Goal: Information Seeking & Learning: Compare options

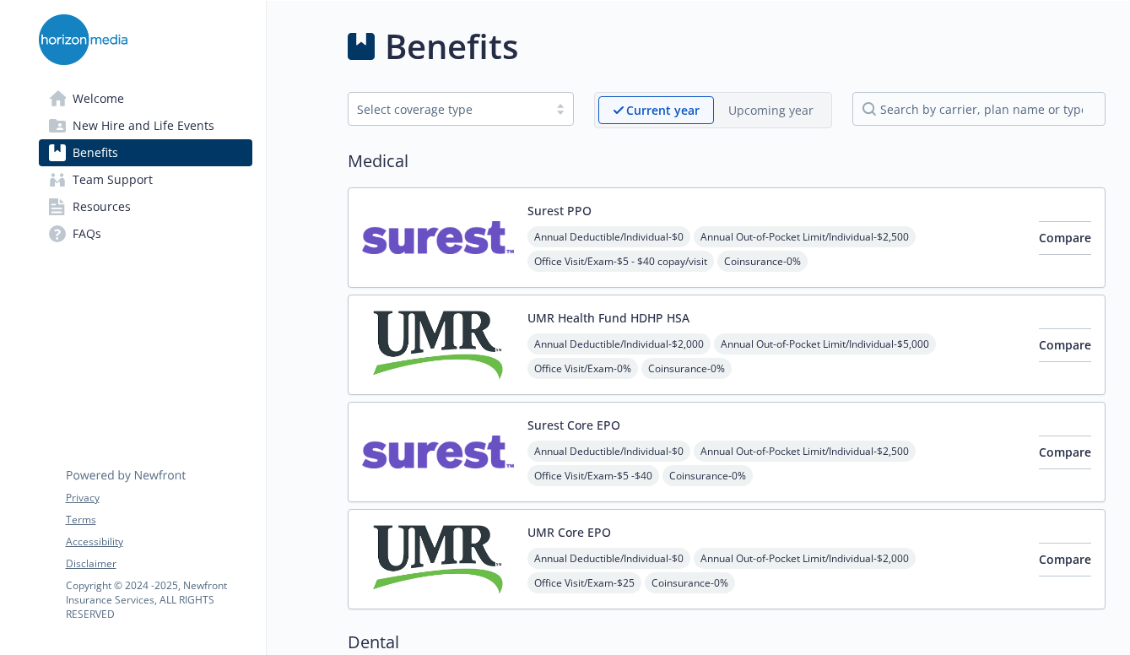
click at [905, 270] on div "Annual Deductible/Individual - $0 Annual Out-of-Pocket Limit/Individual - $2,50…" at bounding box center [776, 298] width 498 height 144
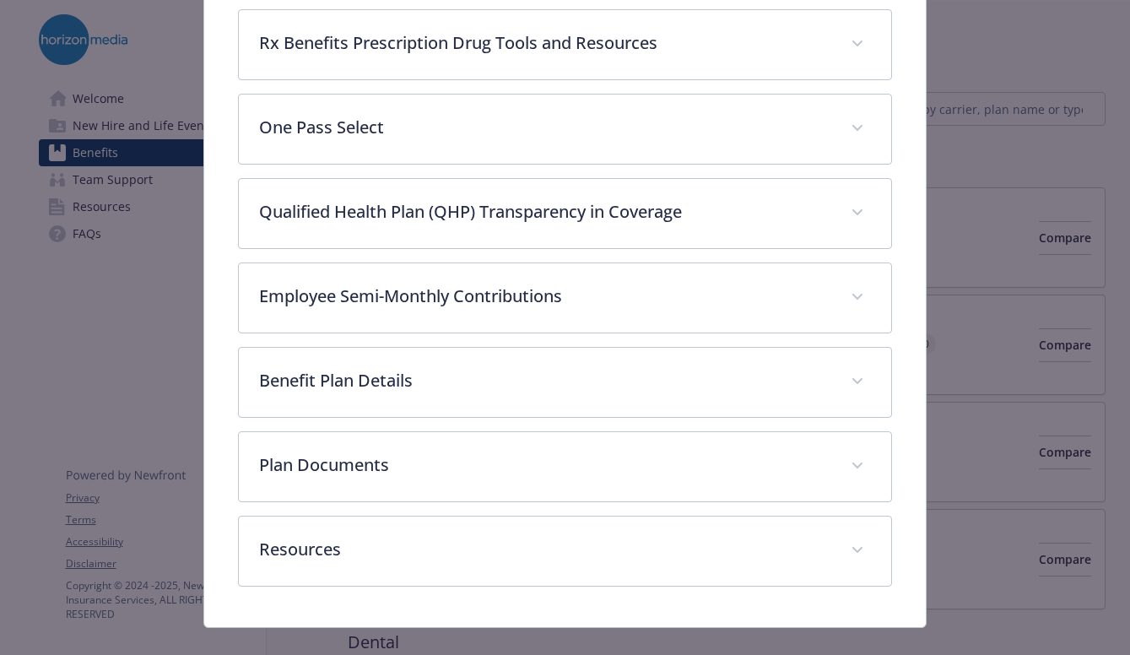
scroll to position [784, 0]
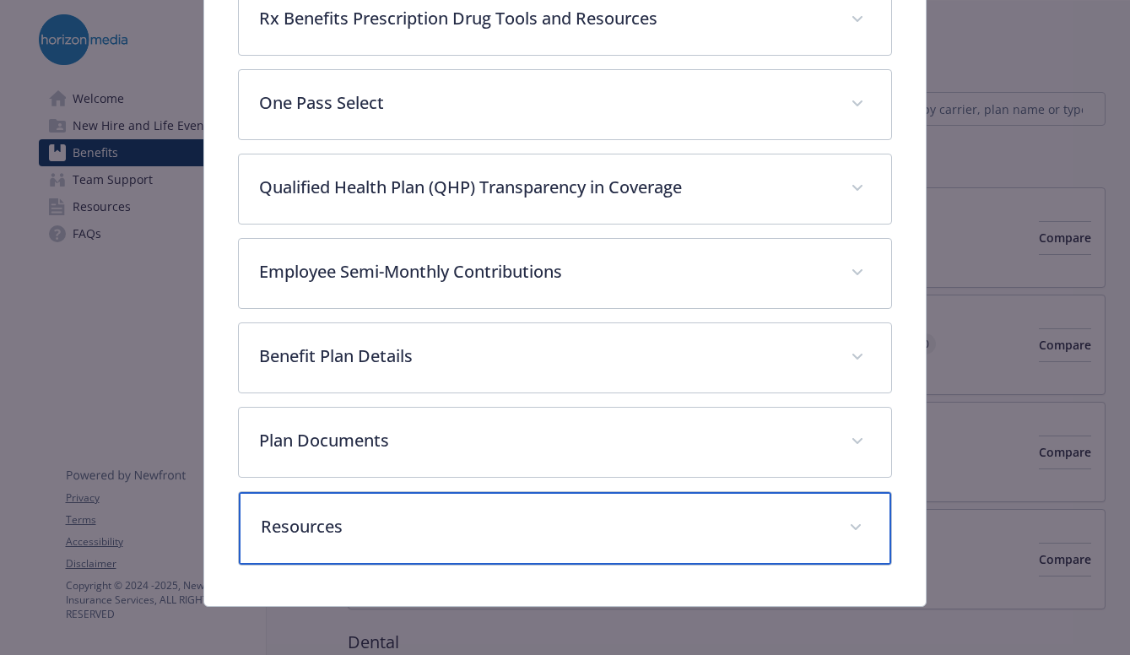
click at [855, 524] on span "details for plan Medical - Surest PPO - Medical PPO" at bounding box center [855, 527] width 27 height 27
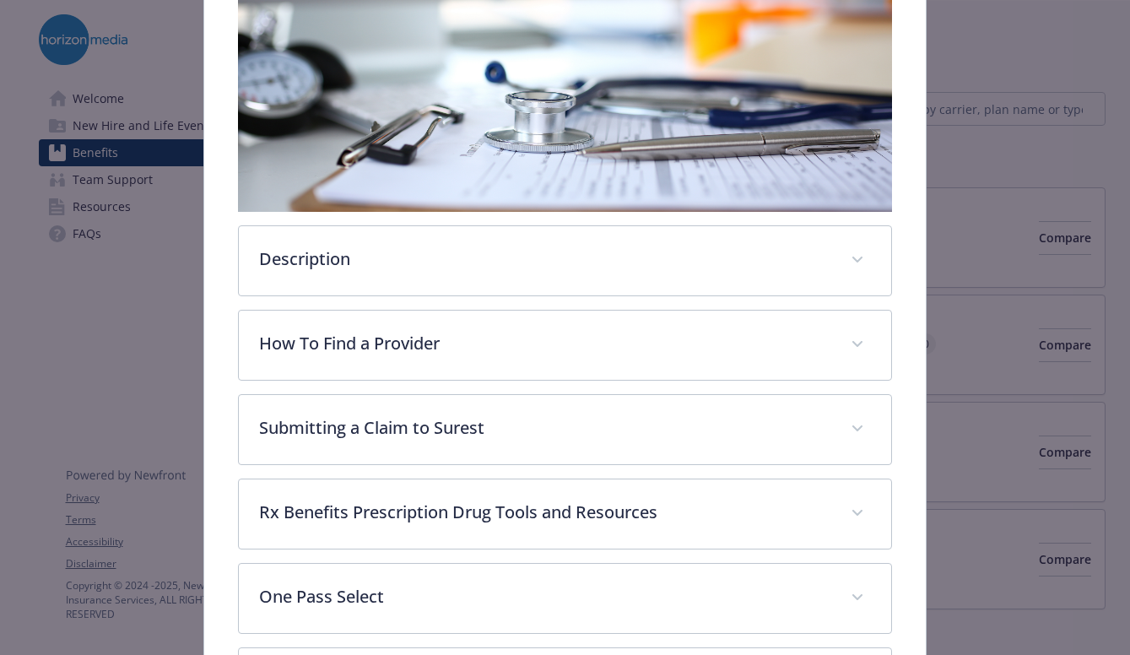
scroll to position [278, 0]
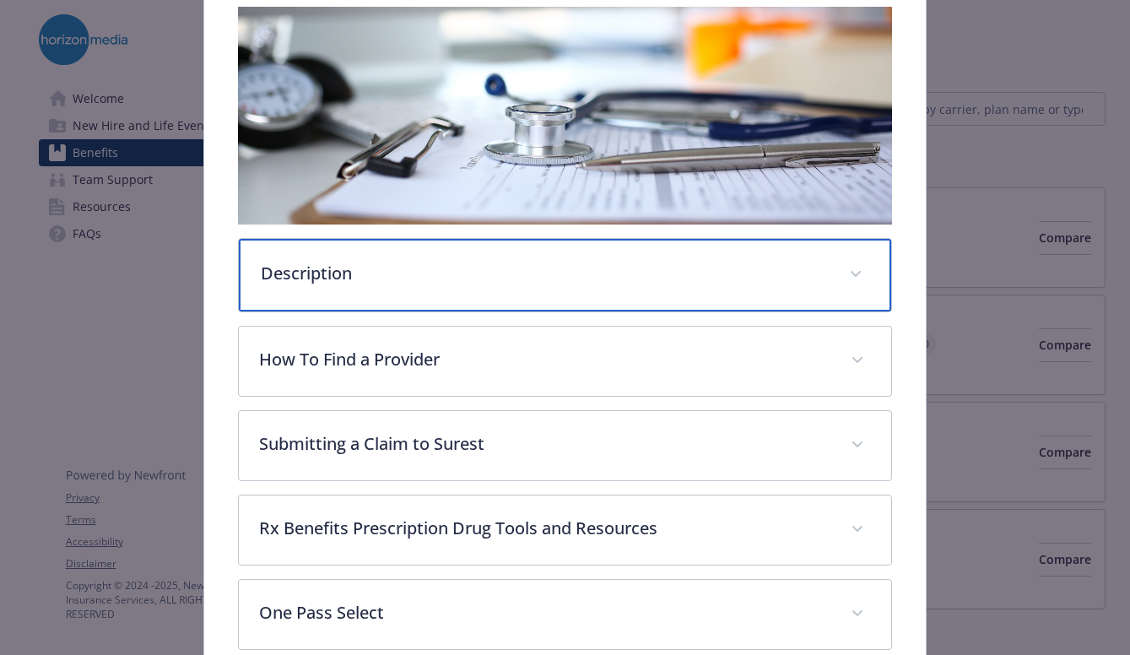
click at [844, 277] on span "details for plan Medical - Surest PPO - Medical PPO" at bounding box center [855, 274] width 27 height 27
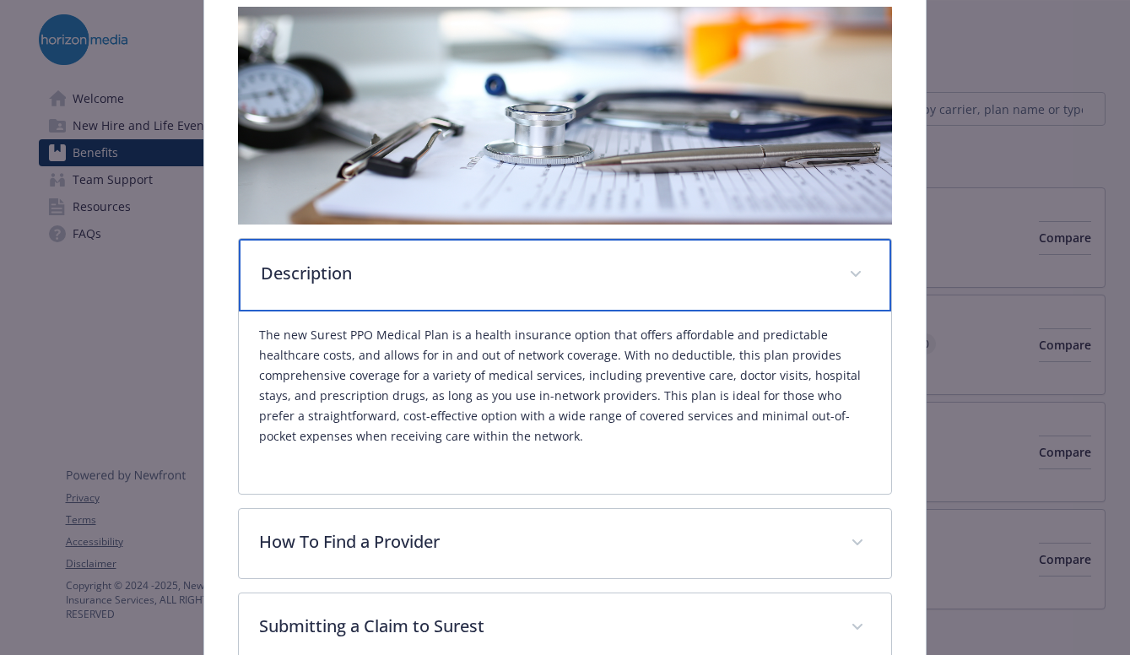
click at [844, 277] on span "details for plan Medical - Surest PPO - Medical PPO" at bounding box center [855, 274] width 27 height 27
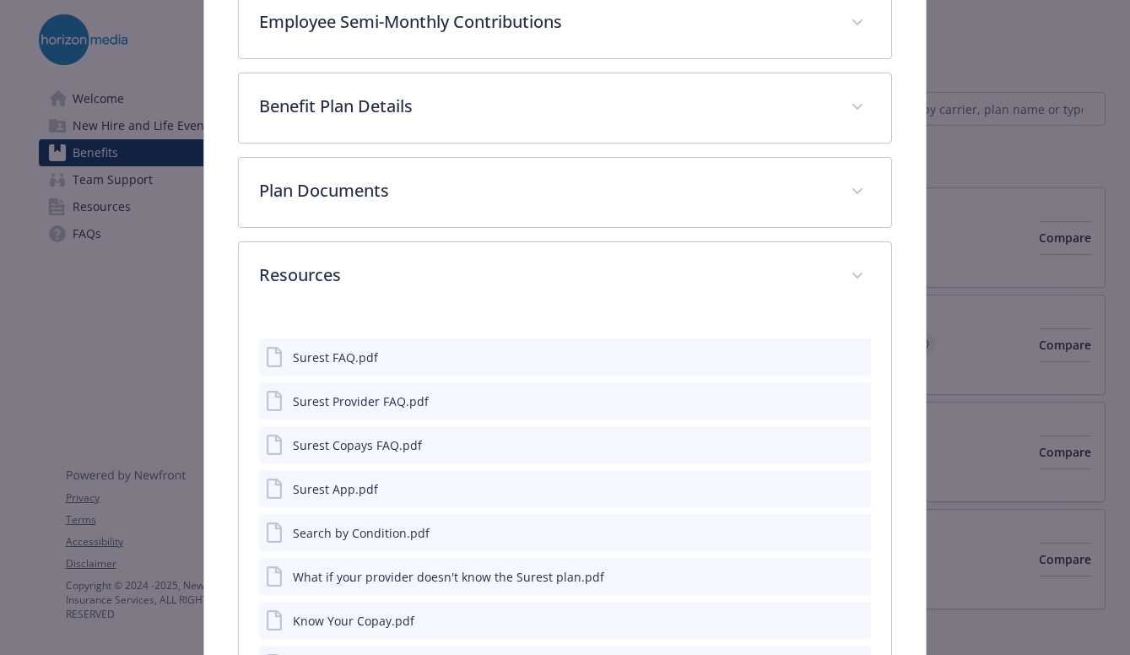
scroll to position [784, 0]
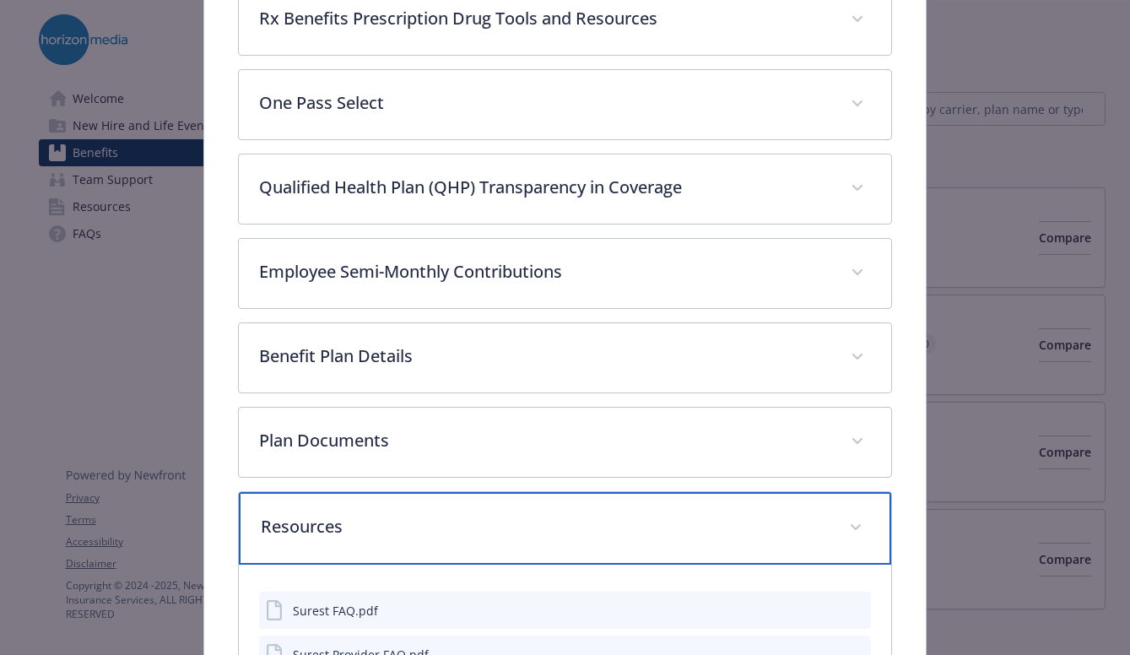
click at [850, 526] on span "details for plan Medical - Surest PPO - Medical PPO" at bounding box center [855, 527] width 27 height 27
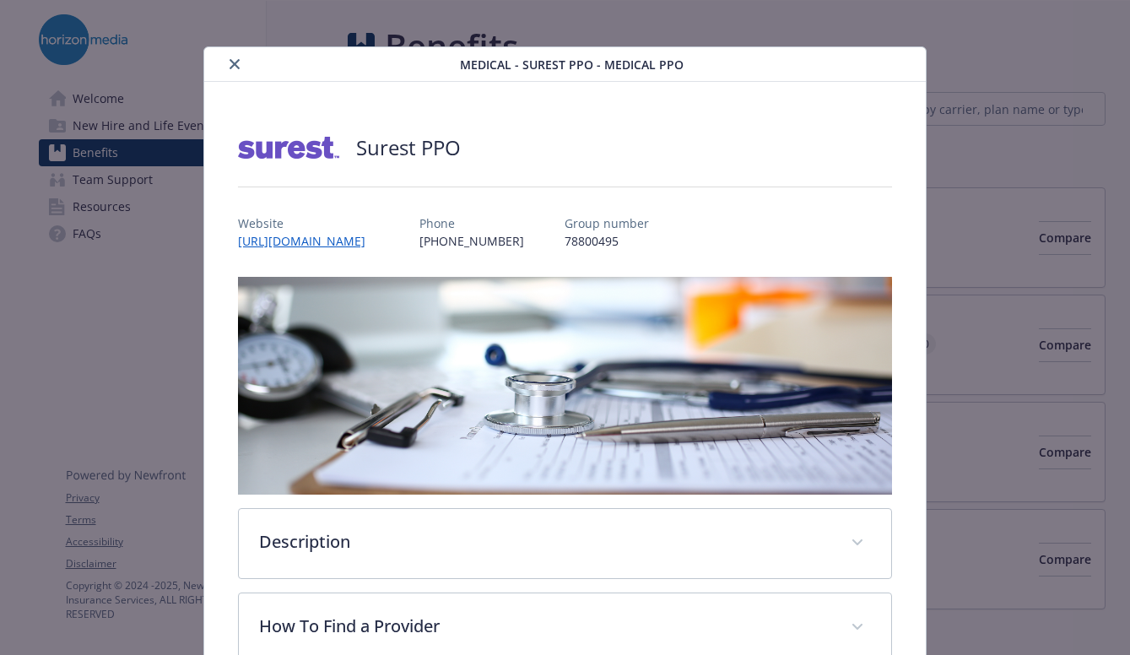
scroll to position [0, 0]
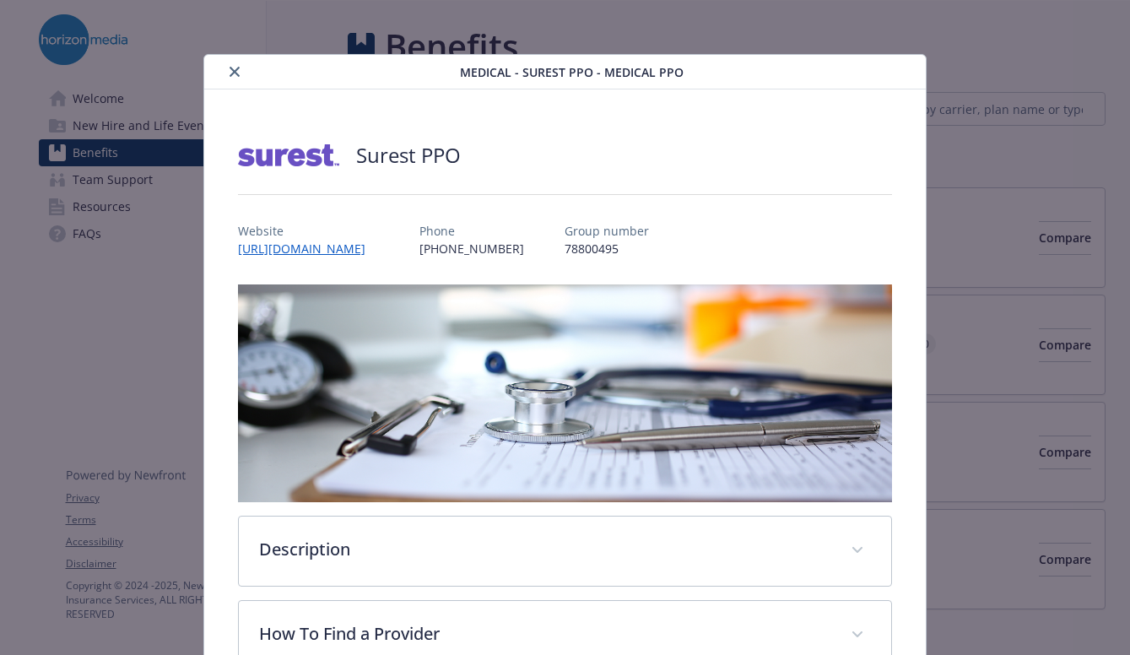
click at [230, 71] on icon "close" at bounding box center [234, 72] width 10 height 10
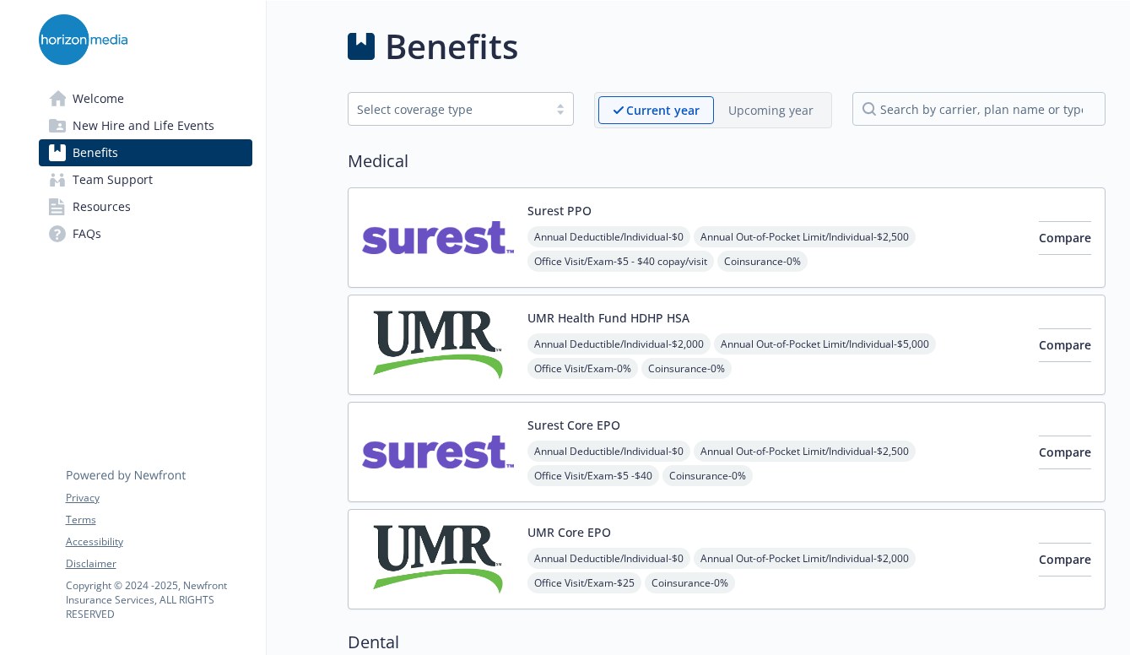
click at [910, 257] on div "Annual Deductible/Individual - $0 Annual Out-of-Pocket Limit/Individual - $2,50…" at bounding box center [776, 298] width 498 height 144
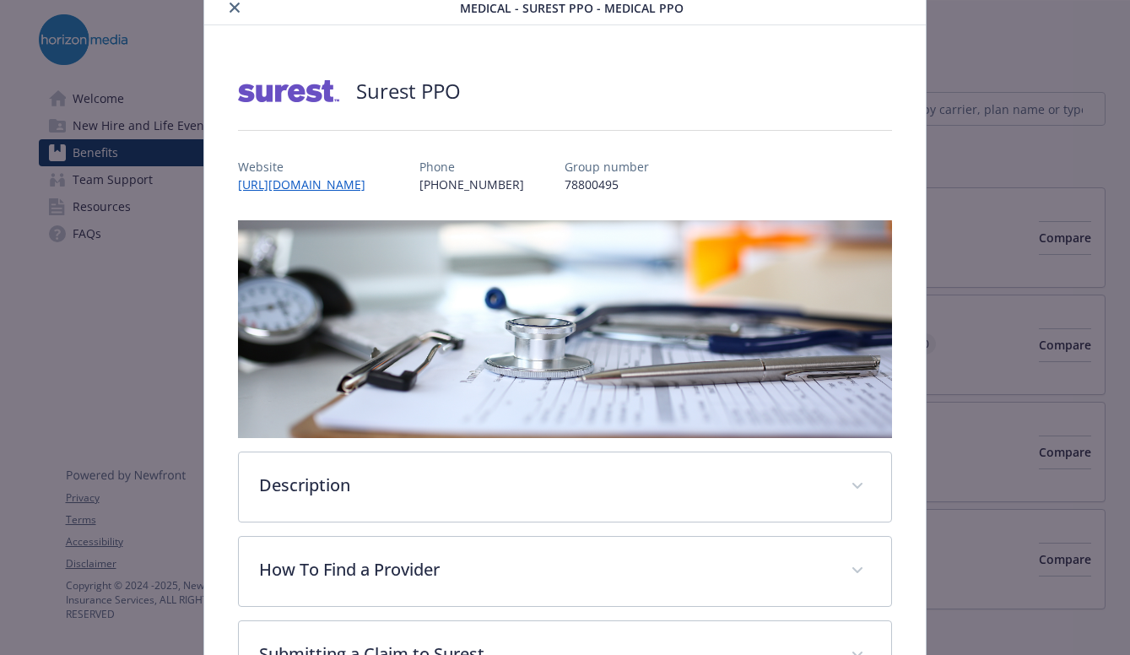
scroll to position [84, 0]
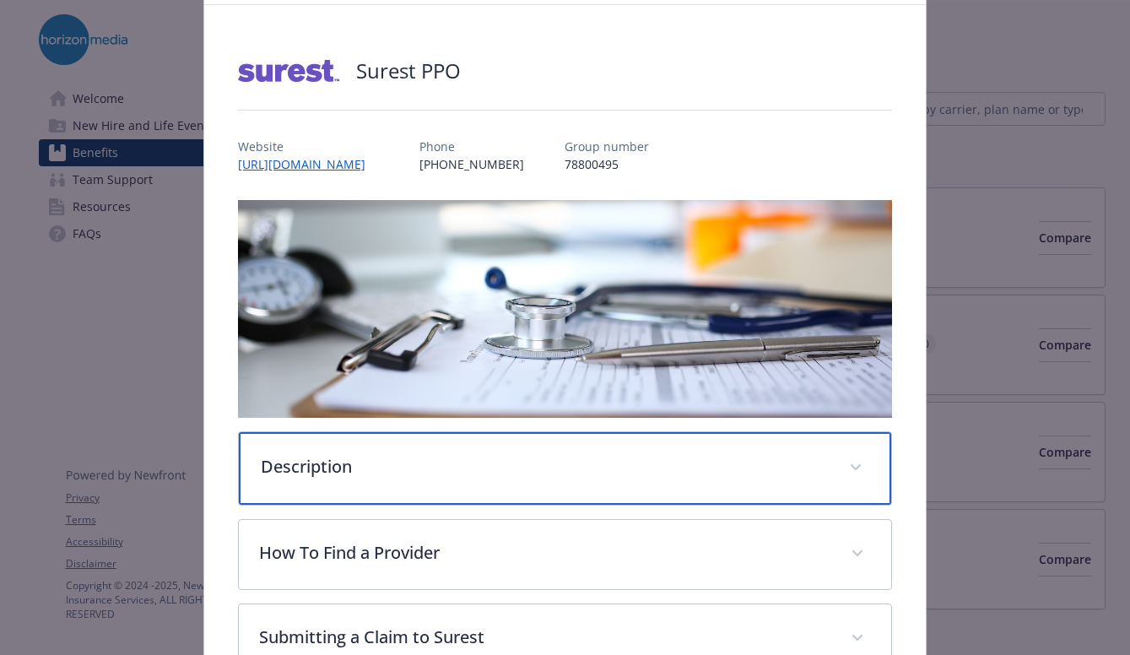
click at [406, 447] on div "Description" at bounding box center [565, 468] width 652 height 73
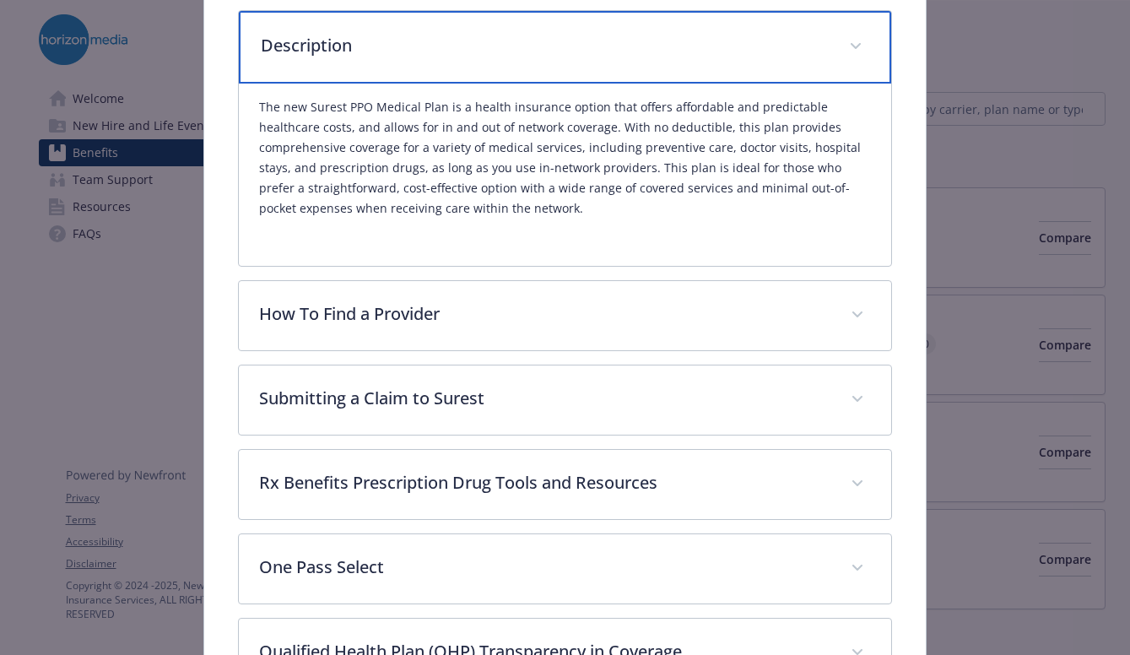
scroll to position [506, 0]
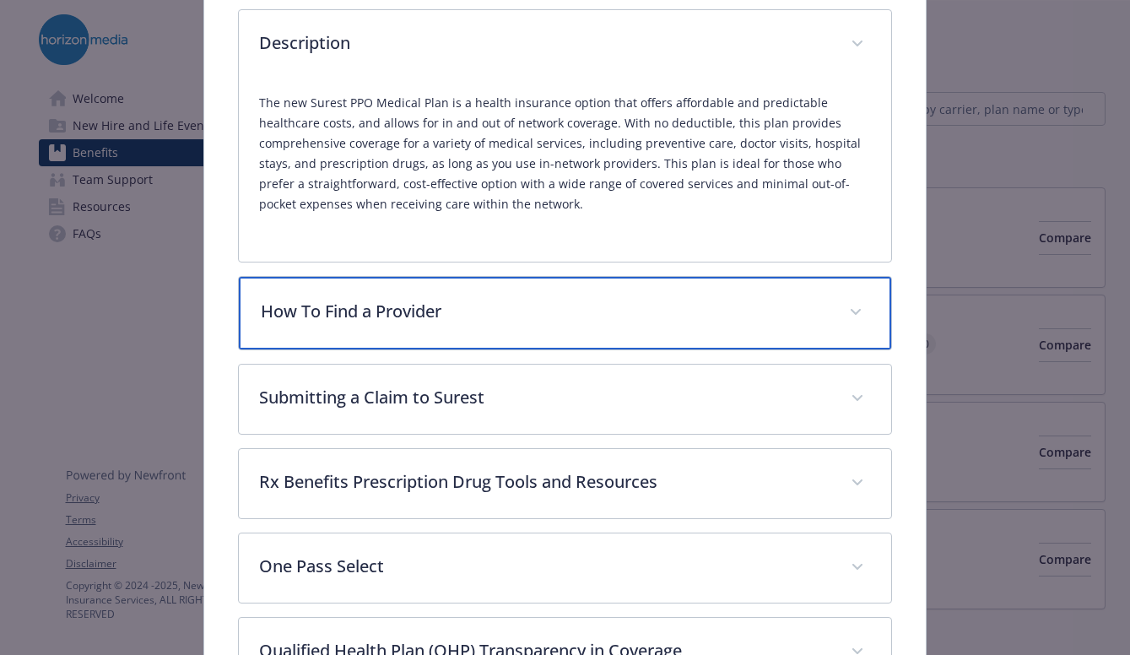
click at [503, 308] on p "How To Find a Provider" at bounding box center [545, 311] width 568 height 25
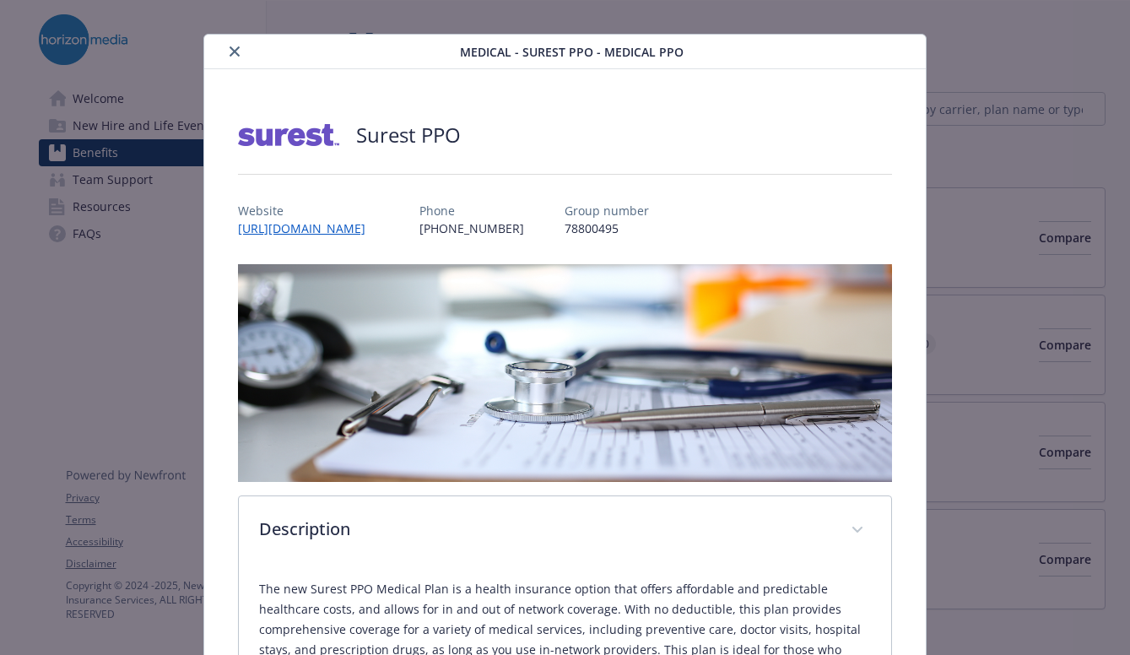
scroll to position [0, 0]
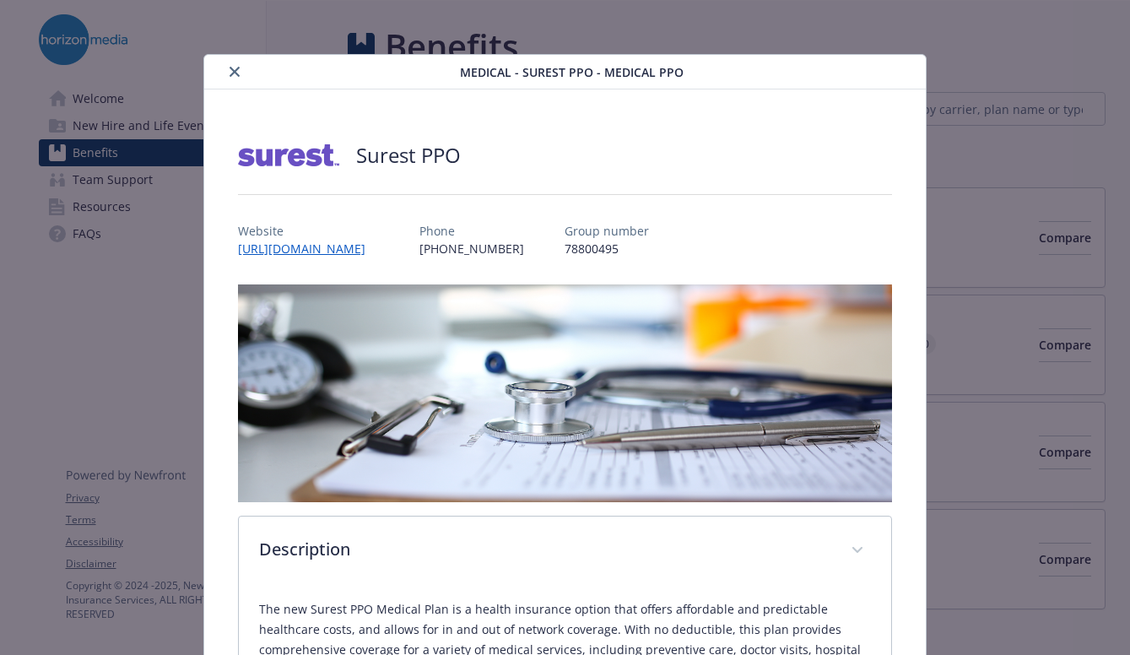
click at [235, 72] on icon "close" at bounding box center [234, 72] width 10 height 10
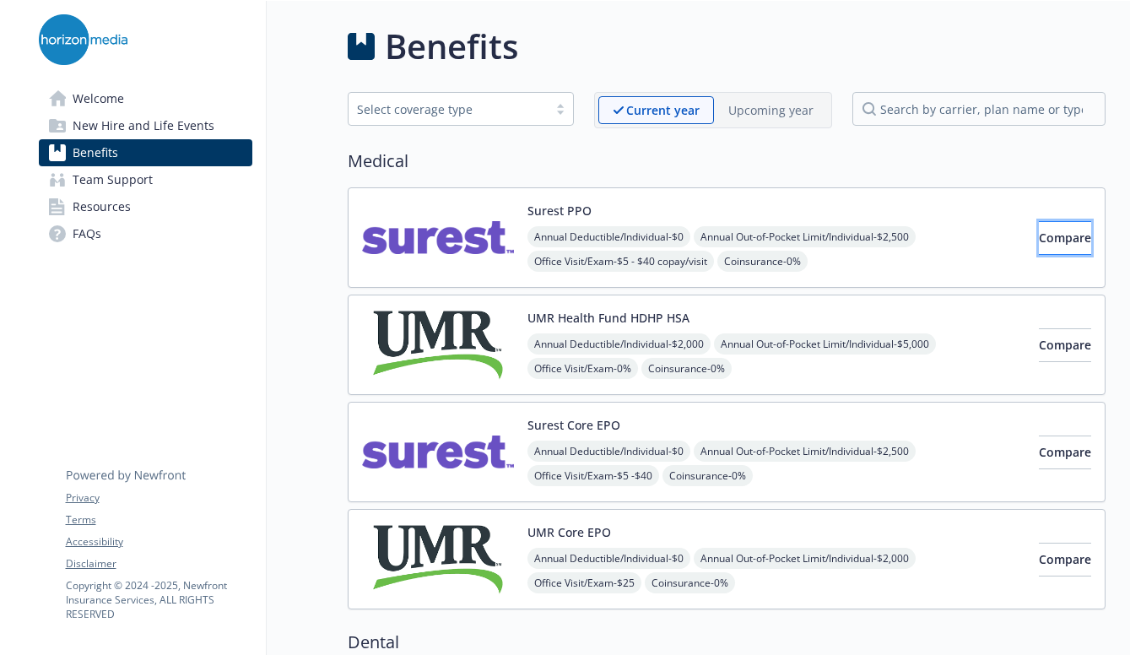
click at [1038, 238] on button "Compare" at bounding box center [1064, 238] width 52 height 34
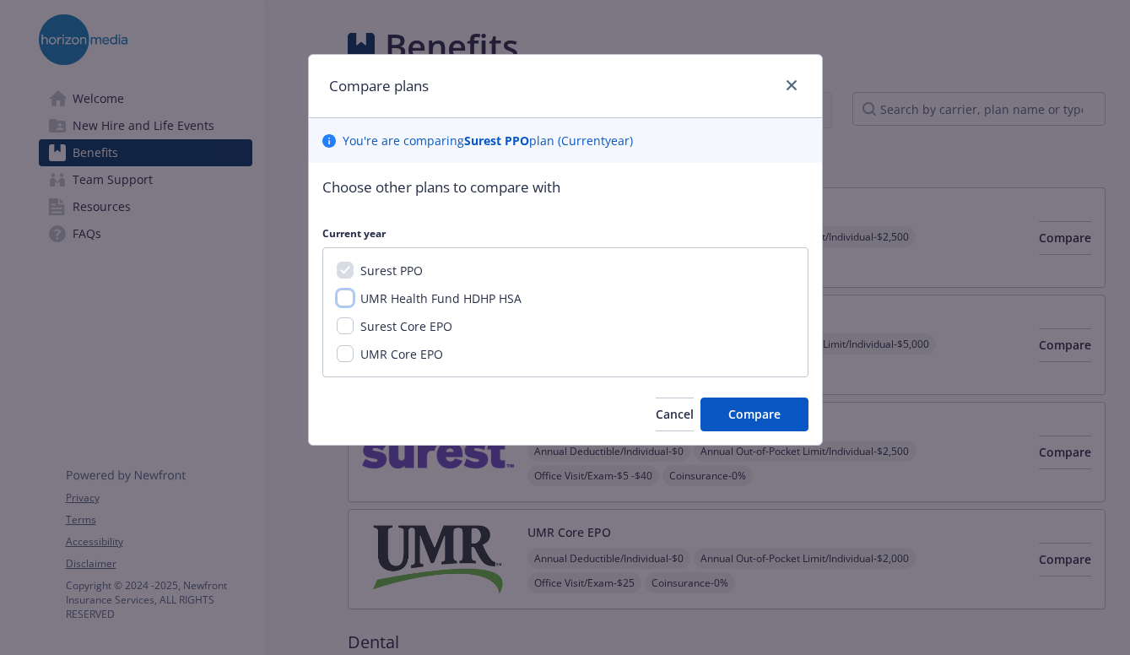
click at [342, 299] on input "UMR Health Fund HDHP HSA" at bounding box center [345, 297] width 17 height 17
click at [348, 296] on input "UMR Health Fund HDHP HSA" at bounding box center [345, 297] width 17 height 17
checkbox input "false"
click at [347, 324] on input "Surest Core EPO" at bounding box center [345, 325] width 17 height 17
checkbox input "true"
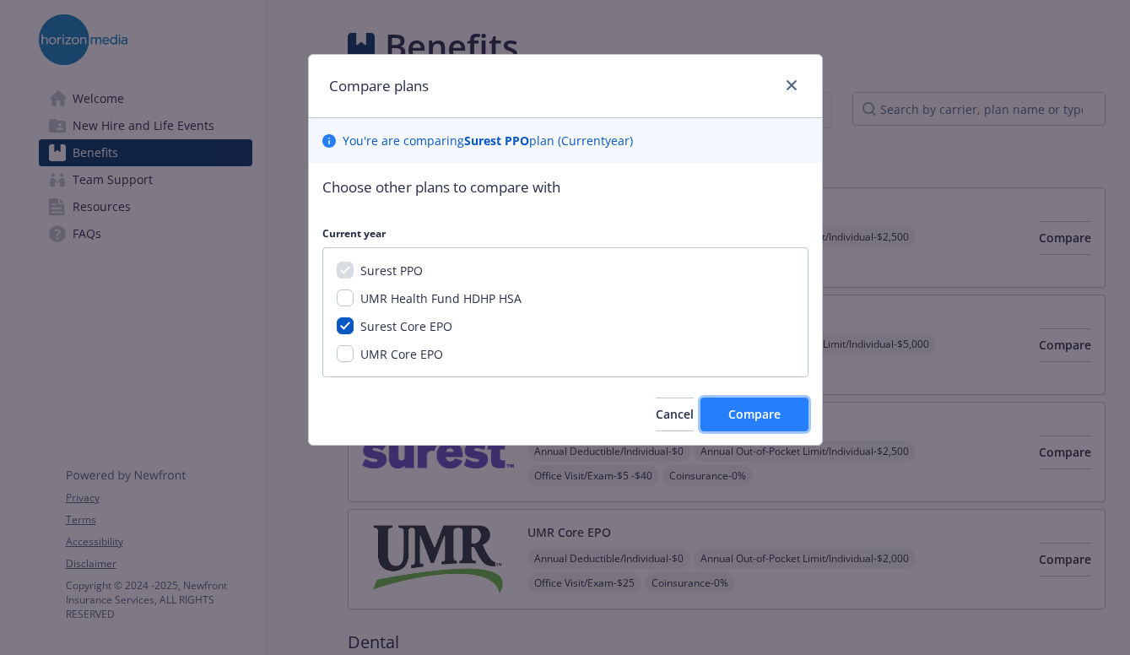
click at [742, 415] on span "Compare" at bounding box center [754, 414] width 52 height 16
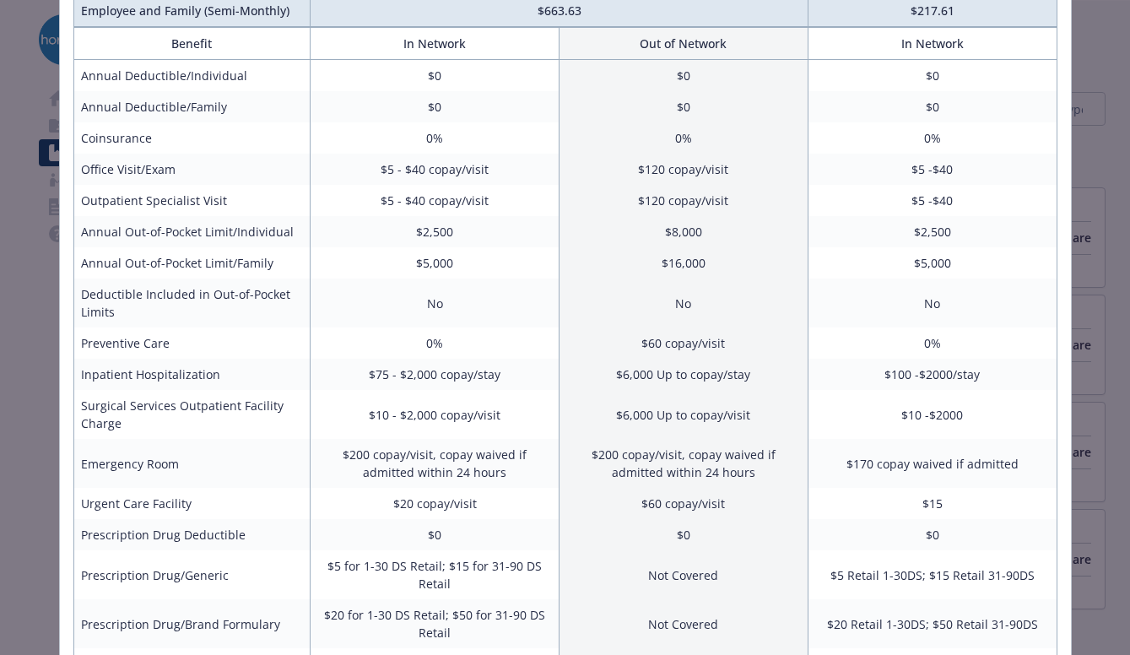
scroll to position [253, 0]
